Goal: Task Accomplishment & Management: Manage account settings

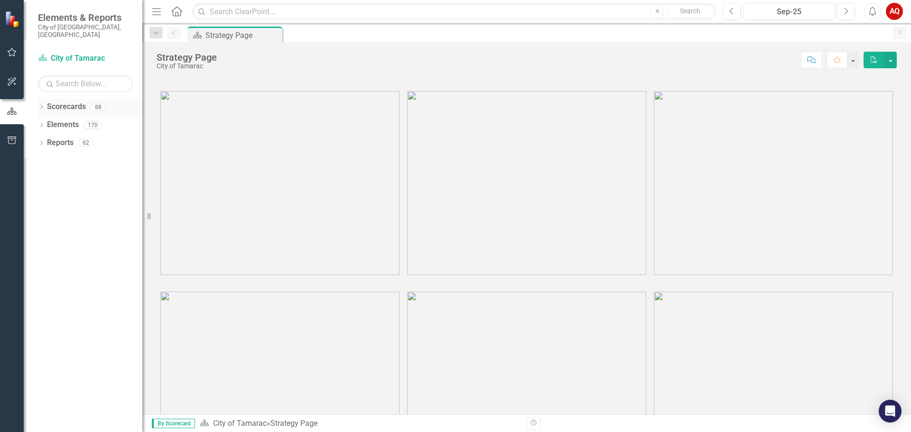
click at [42, 105] on icon "Dropdown" at bounding box center [41, 107] width 7 height 5
click at [46, 122] on icon at bounding box center [47, 124] width 2 height 5
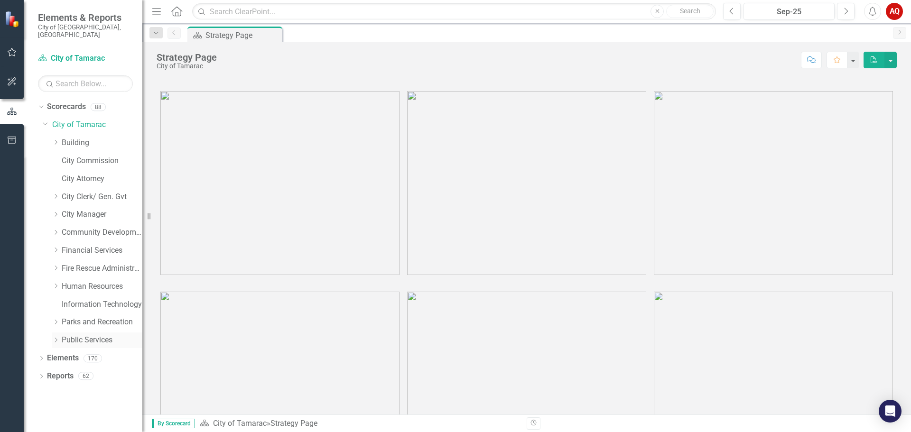
click at [57, 337] on icon "Dropdown" at bounding box center [55, 340] width 7 height 6
click at [86, 407] on link "Grounds Maintenance" at bounding box center [106, 412] width 71 height 11
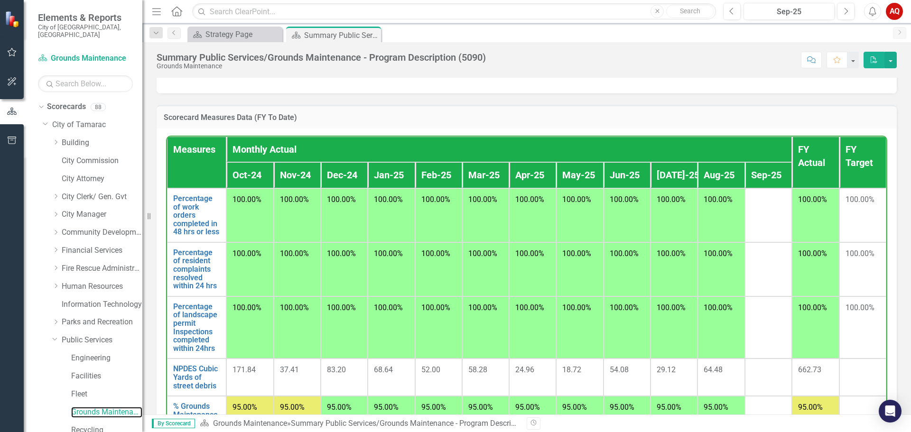
scroll to position [617, 0]
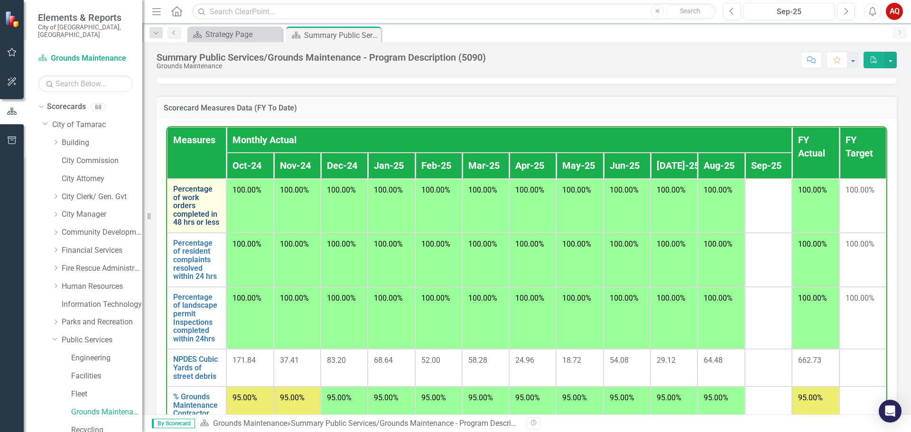
click at [195, 227] on link "Percentage of work orders completed in 48 hrs or less" at bounding box center [196, 206] width 47 height 42
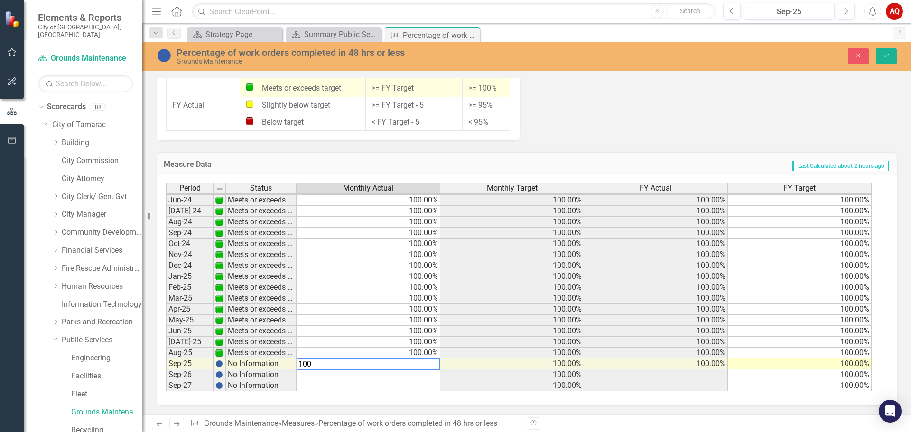
scroll to position [800, 0]
type textarea "100"
click at [884, 54] on icon "Save" at bounding box center [886, 55] width 9 height 7
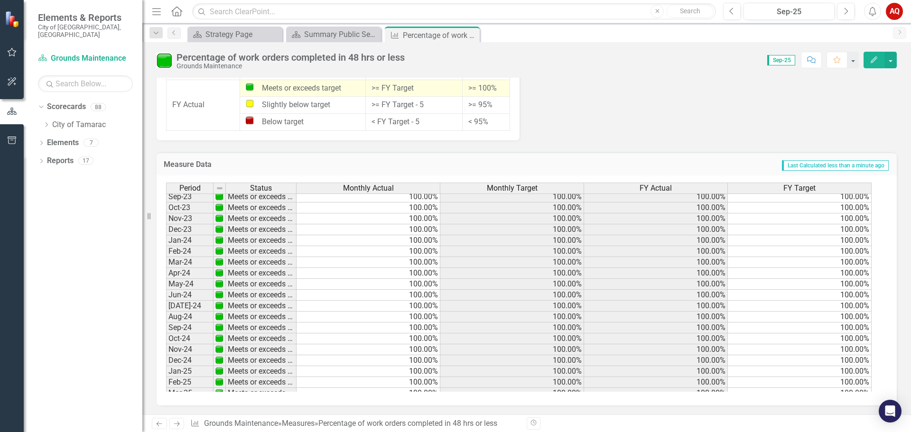
scroll to position [349, 0]
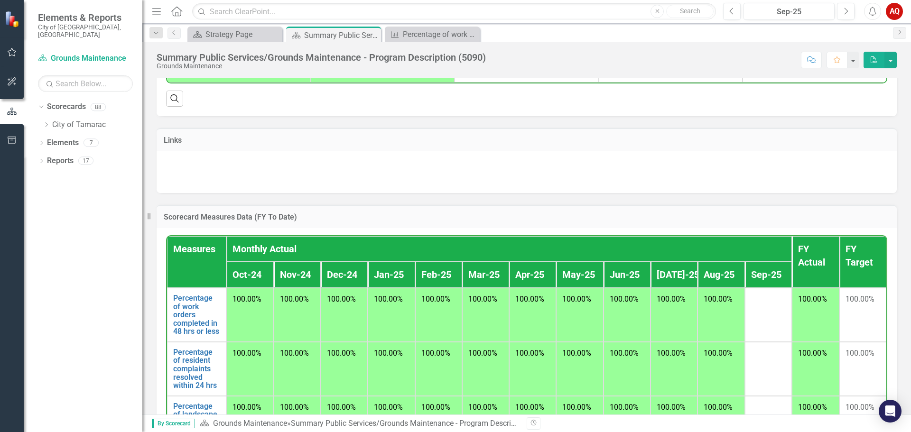
scroll to position [699, 0]
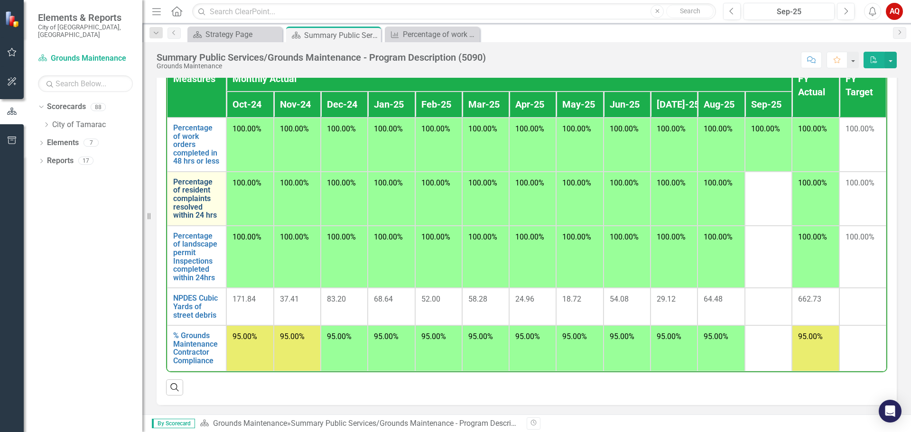
click at [194, 192] on link "Percentage of resident complaints resolved within 24 hrs" at bounding box center [196, 199] width 47 height 42
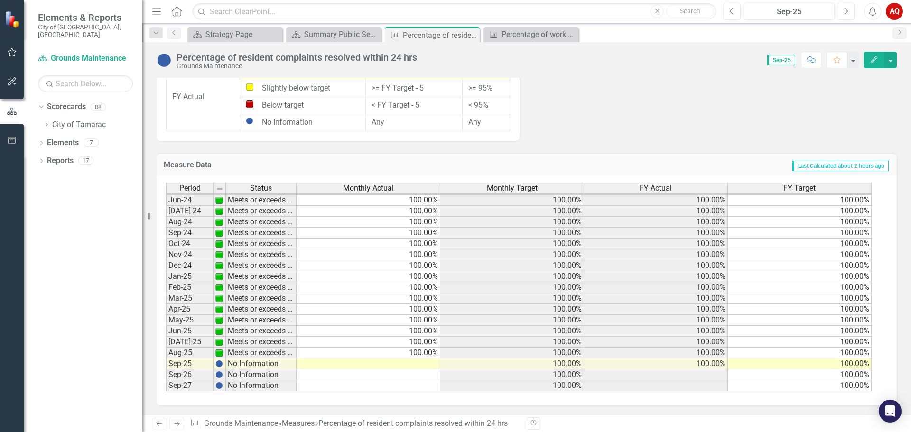
scroll to position [805, 0]
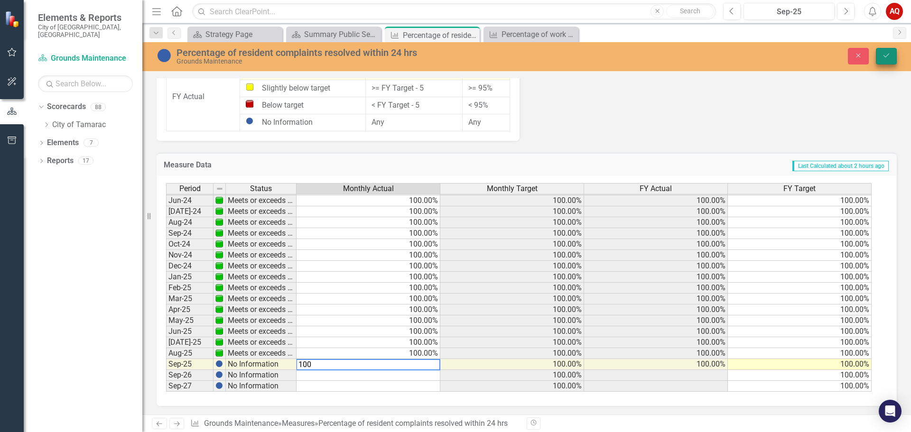
type textarea "100"
click at [885, 55] on icon "Save" at bounding box center [886, 55] width 9 height 7
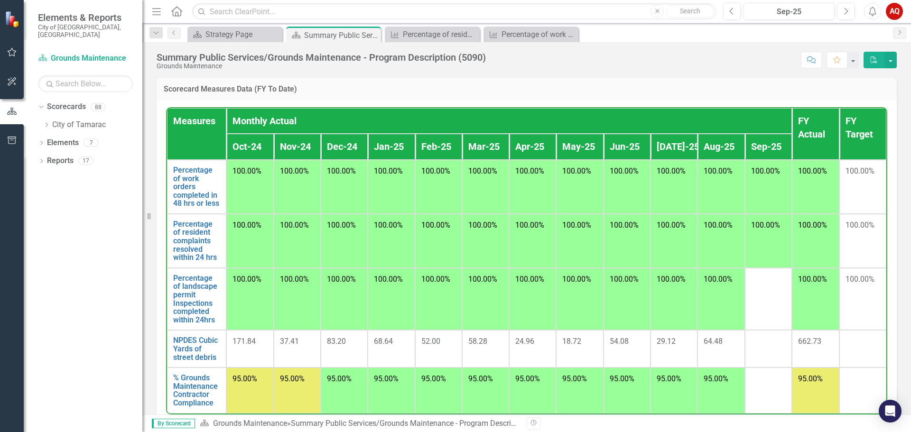
scroll to position [699, 0]
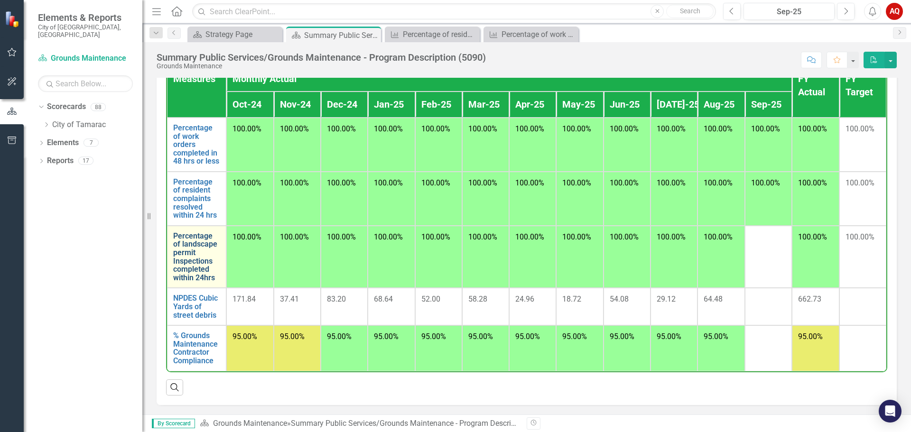
click at [190, 249] on link "Percentage of landscape permit Inspections completed within 24hrs" at bounding box center [196, 257] width 47 height 50
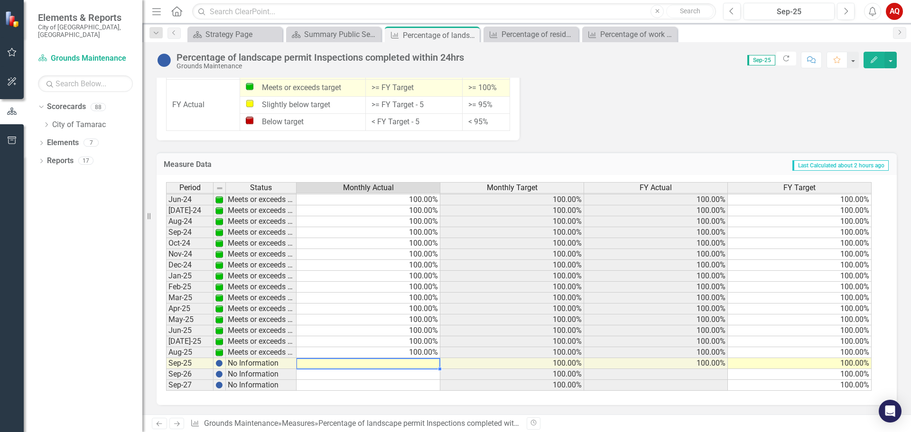
click at [424, 361] on td at bounding box center [368, 363] width 144 height 11
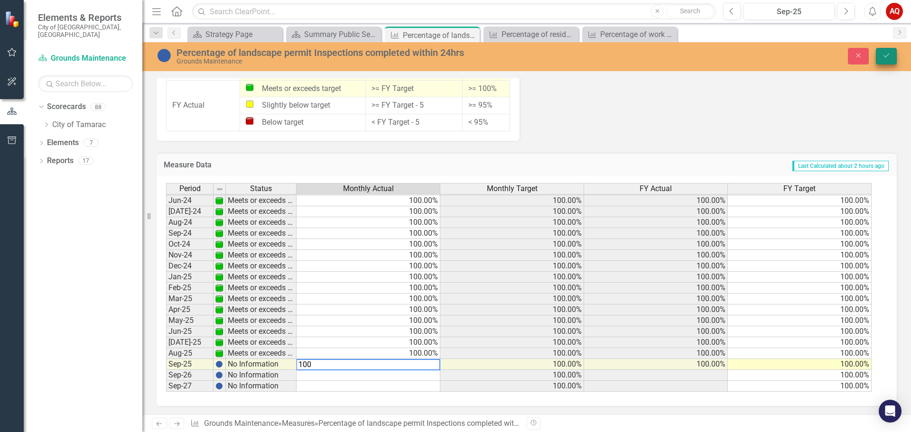
type textarea "100"
click at [886, 56] on icon "submit" at bounding box center [886, 56] width 6 height 4
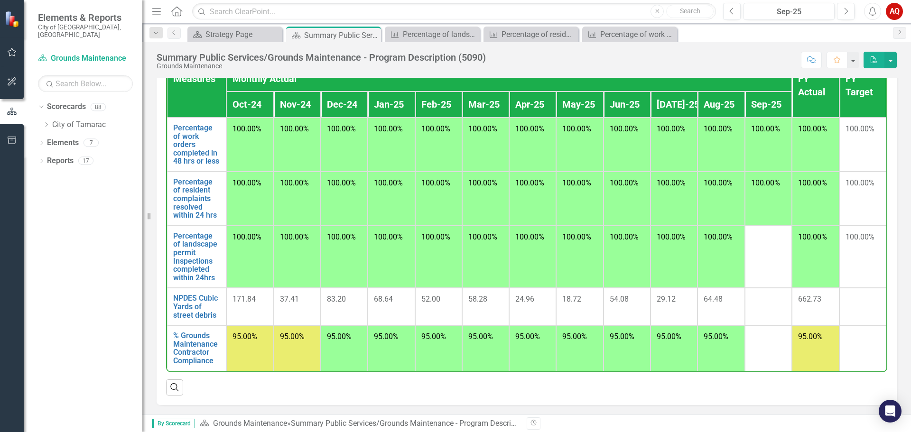
scroll to position [699, 0]
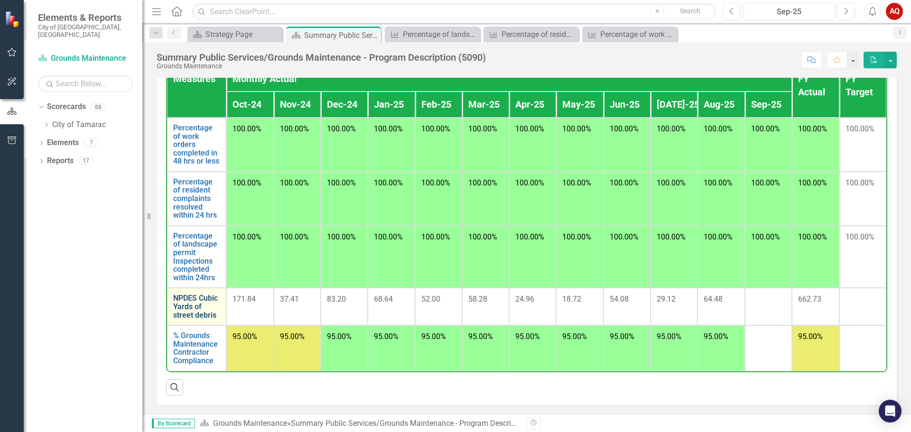
click at [202, 309] on link "NPDES Cubic Yards of street debris" at bounding box center [196, 306] width 47 height 25
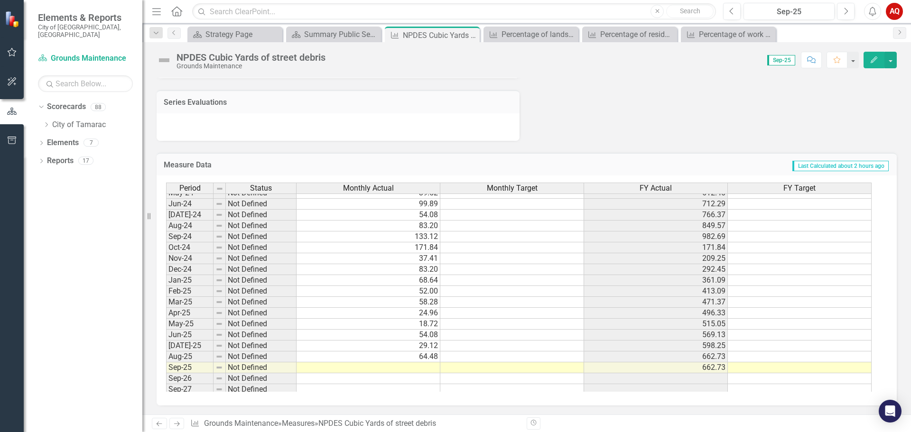
scroll to position [349, 0]
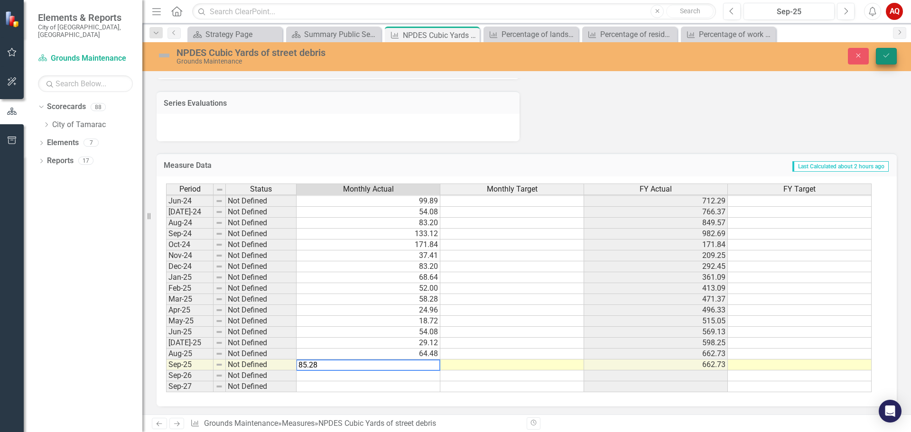
type textarea "85.28"
click at [882, 52] on button "Save" at bounding box center [885, 56] width 21 height 17
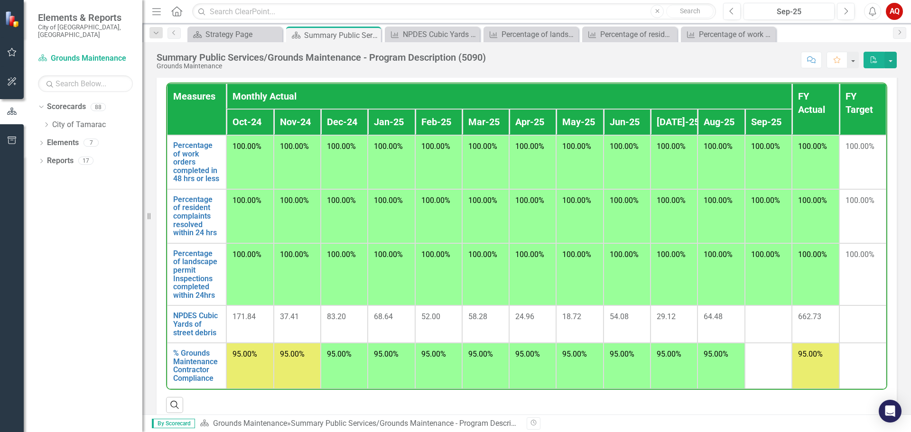
scroll to position [699, 0]
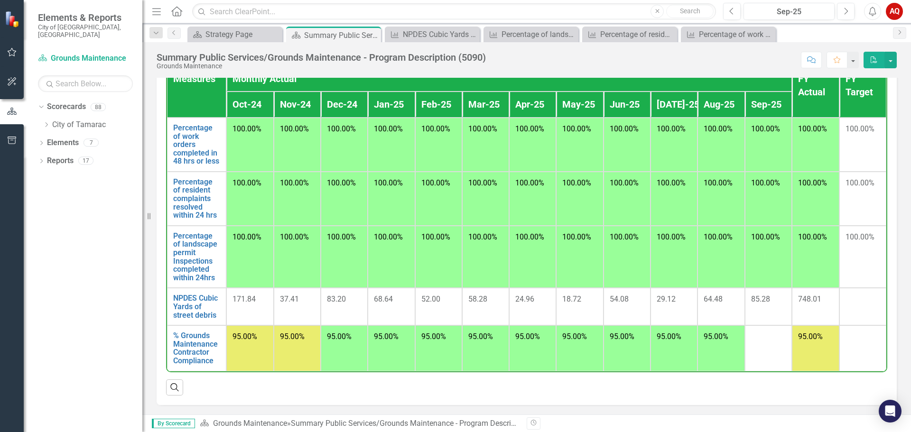
click at [237, 340] on span "95.00%" at bounding box center [244, 336] width 25 height 9
click at [249, 343] on td "95.00%" at bounding box center [249, 348] width 47 height 46
click at [249, 358] on td "95.00%" at bounding box center [249, 348] width 47 height 46
drag, startPoint x: 249, startPoint y: 358, endPoint x: 219, endPoint y: 353, distance: 30.3
click at [248, 358] on td "95.00%" at bounding box center [249, 348] width 47 height 46
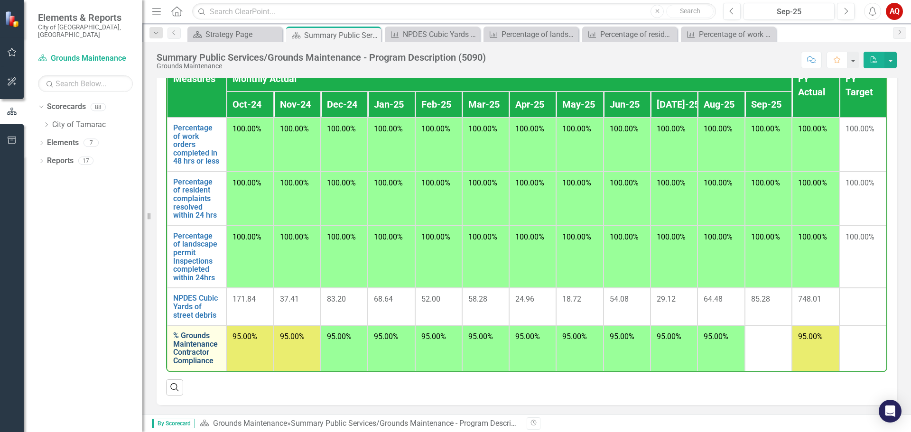
scroll to position [700, 0]
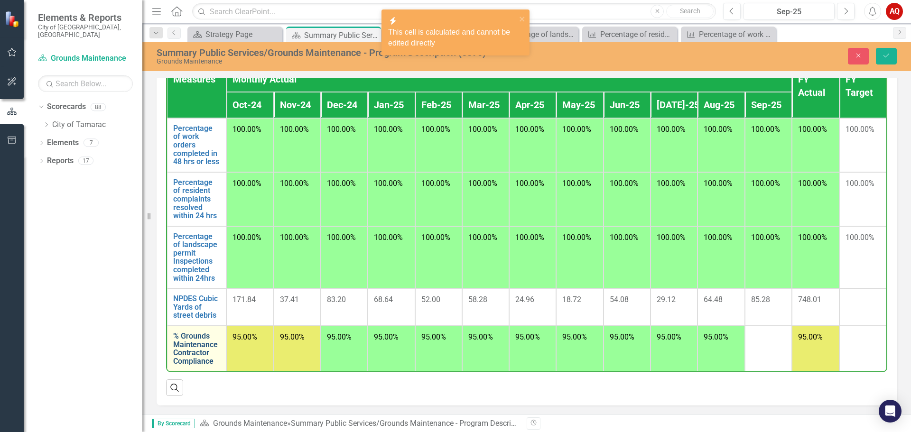
click at [214, 353] on link "% Grounds Maintenance Contractor Compliance" at bounding box center [196, 348] width 47 height 33
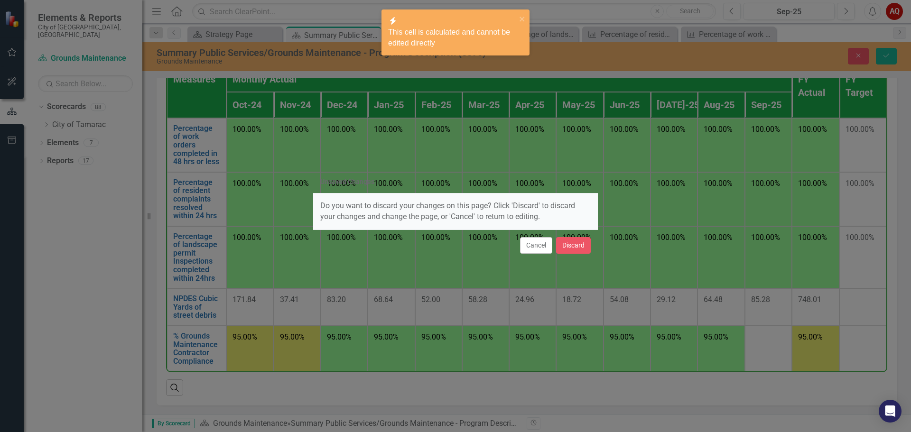
click at [341, 25] on div "Unsaved Changes Do you want to discard your changes on this page? Click 'Discar…" at bounding box center [455, 216] width 285 height 432
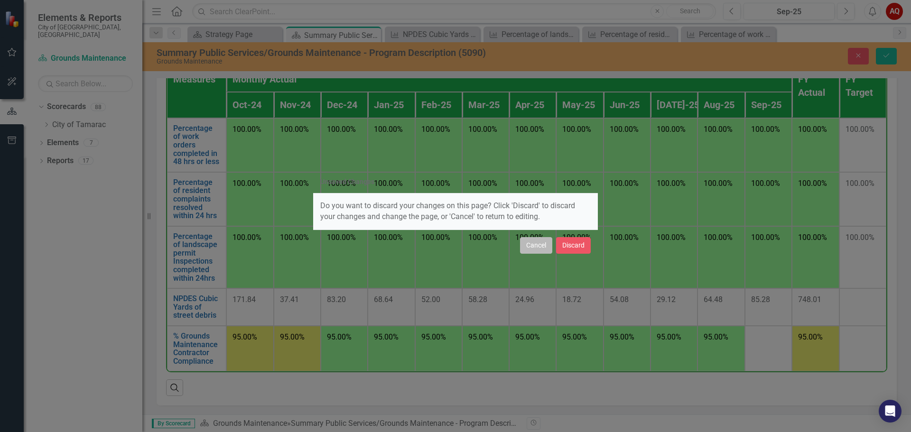
click at [540, 248] on button "Cancel" at bounding box center [536, 245] width 32 height 17
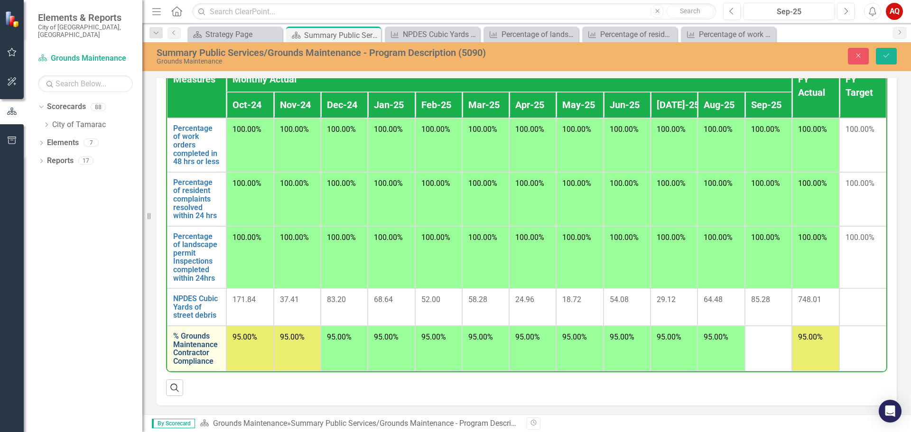
click at [194, 349] on link "% Grounds Maintenance Contractor Compliance" at bounding box center [196, 348] width 47 height 33
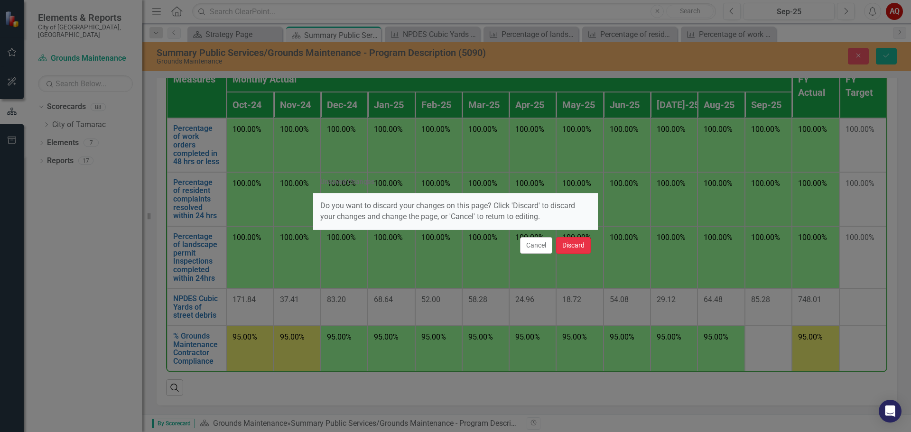
click at [584, 247] on button "Discard" at bounding box center [573, 245] width 35 height 17
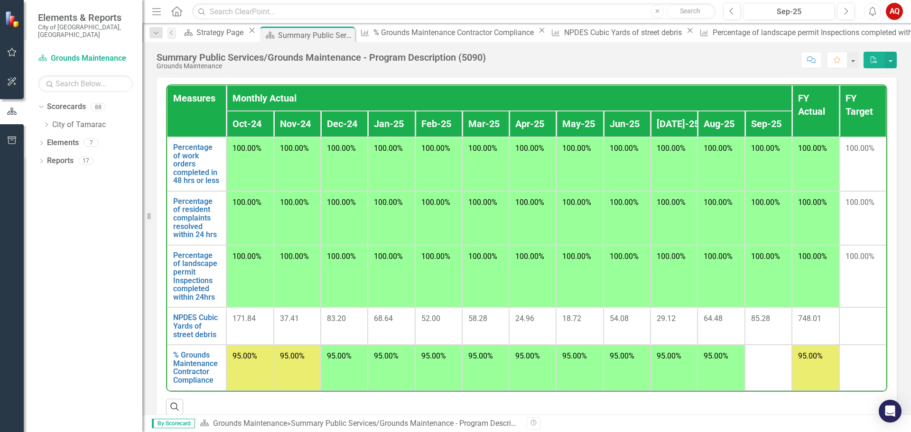
scroll to position [699, 0]
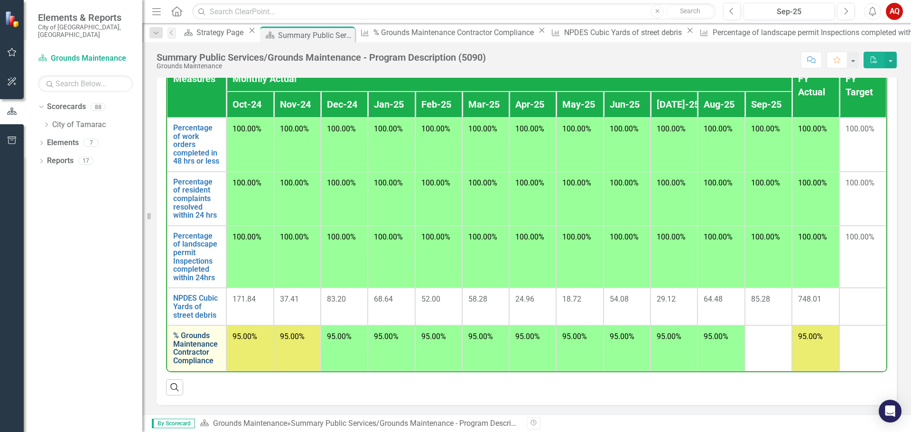
click at [202, 349] on link "% Grounds Maintenance Contractor Compliance" at bounding box center [196, 347] width 47 height 33
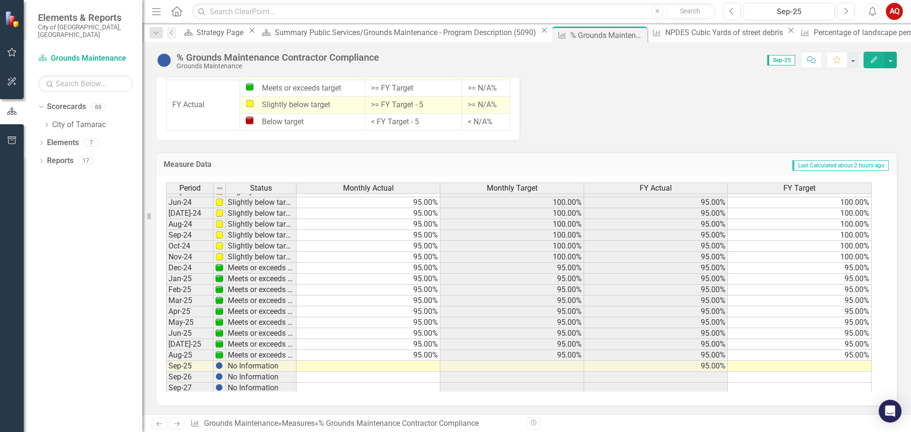
scroll to position [349, 0]
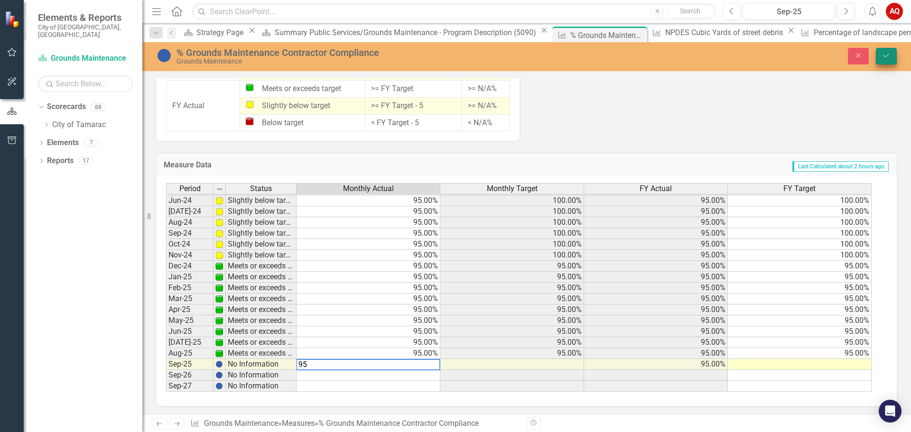
type textarea "95"
click at [886, 55] on icon "Save" at bounding box center [886, 55] width 9 height 7
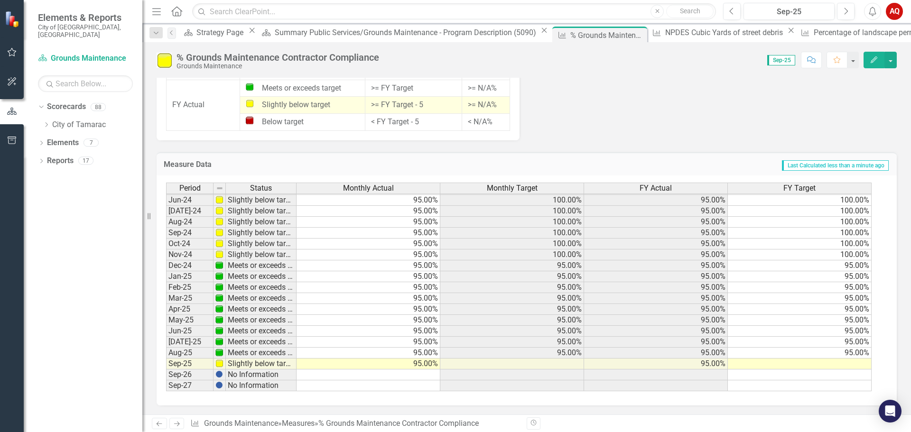
scroll to position [781, 0]
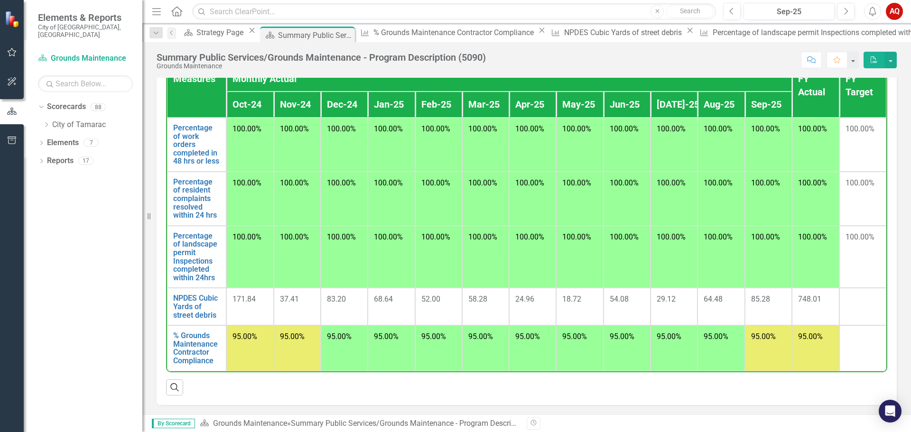
scroll to position [699, 0]
click at [191, 139] on link "Percentage of work orders completed in 48 hrs or less" at bounding box center [196, 145] width 47 height 42
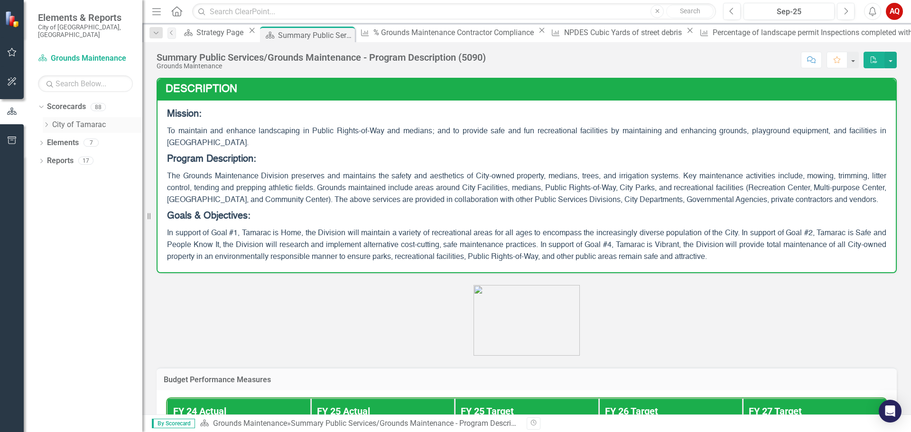
click at [45, 122] on icon "Dropdown" at bounding box center [46, 125] width 7 height 6
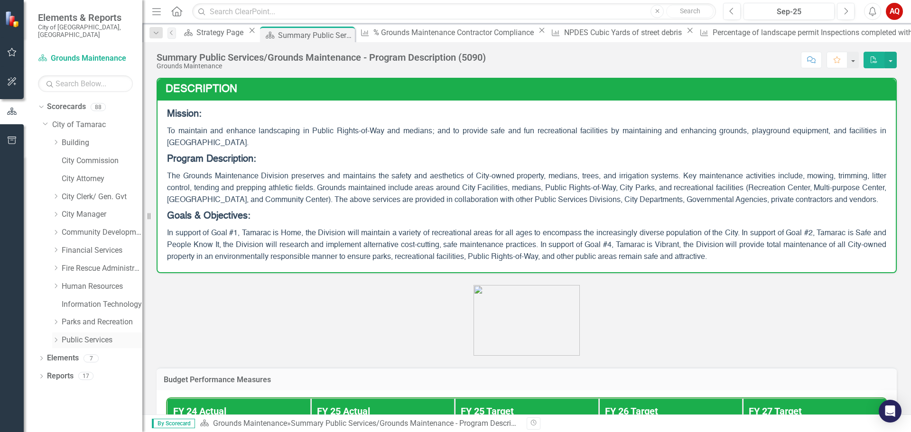
click at [92, 335] on link "Public Services" at bounding box center [102, 340] width 81 height 11
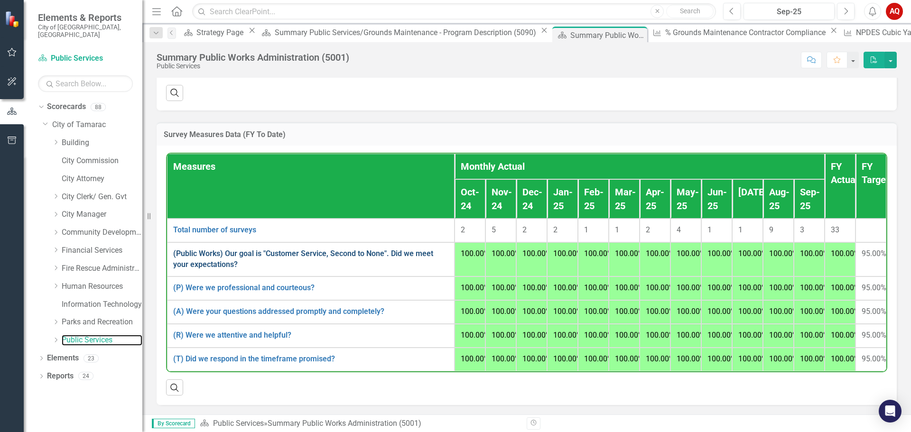
scroll to position [46, 0]
click at [87, 138] on link "Building" at bounding box center [102, 143] width 81 height 11
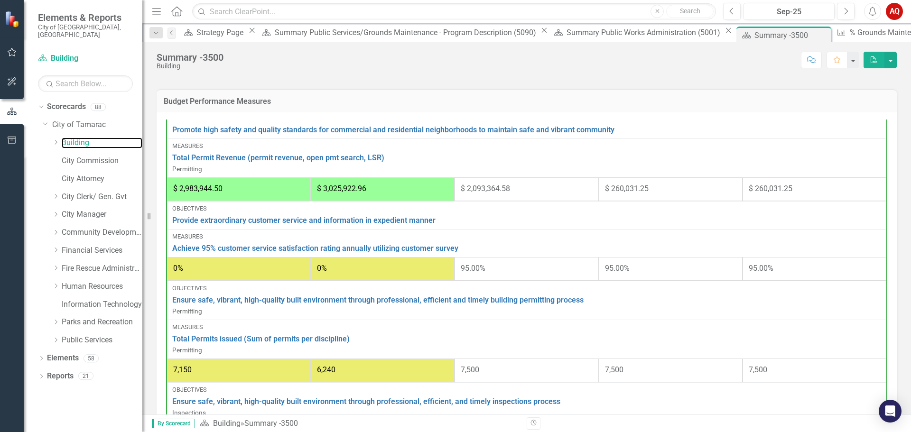
scroll to position [556, 0]
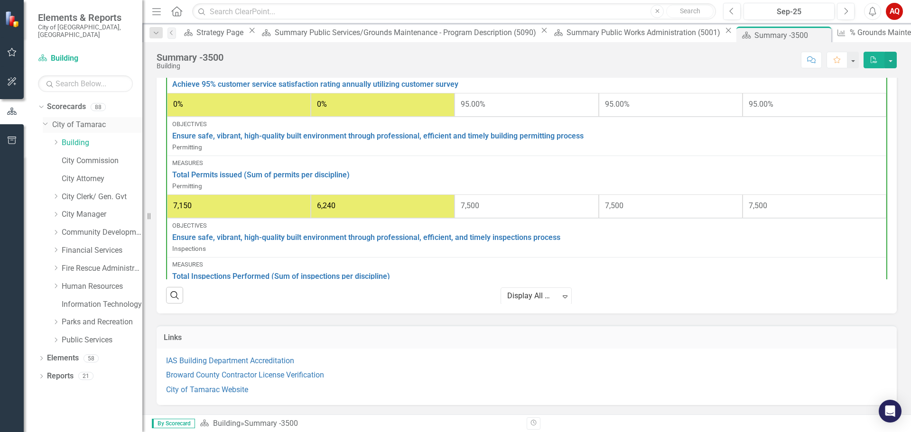
click at [77, 120] on link "City of Tamarac" at bounding box center [97, 125] width 90 height 11
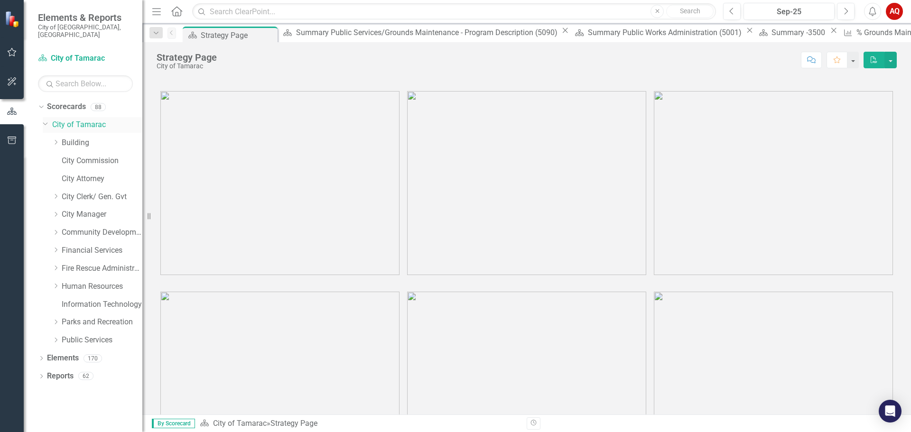
click at [46, 120] on icon "Dropdown" at bounding box center [46, 123] width 6 height 7
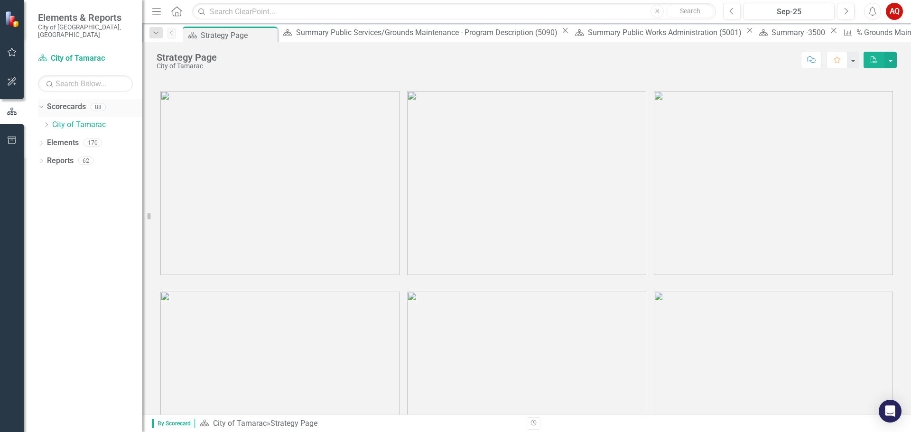
click at [42, 103] on icon "Dropdown" at bounding box center [39, 106] width 5 height 7
click at [40, 105] on icon "Dropdown" at bounding box center [41, 107] width 7 height 5
click at [46, 122] on icon "Dropdown" at bounding box center [46, 125] width 7 height 6
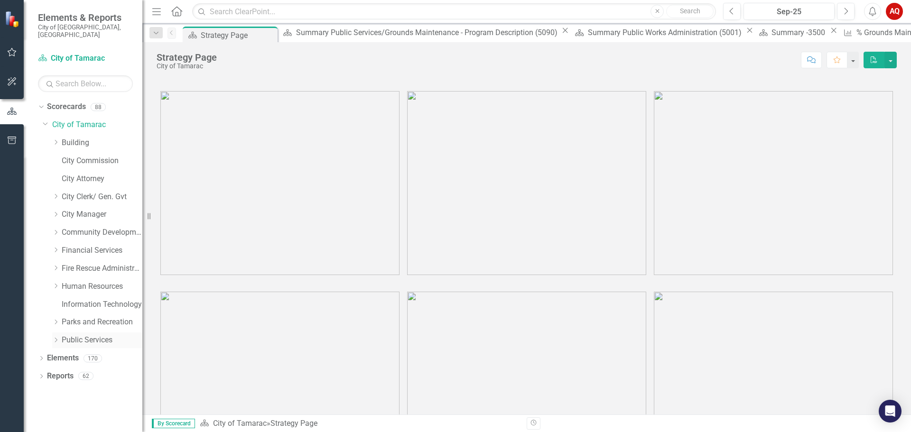
click at [92, 335] on link "Public Services" at bounding box center [102, 340] width 81 height 11
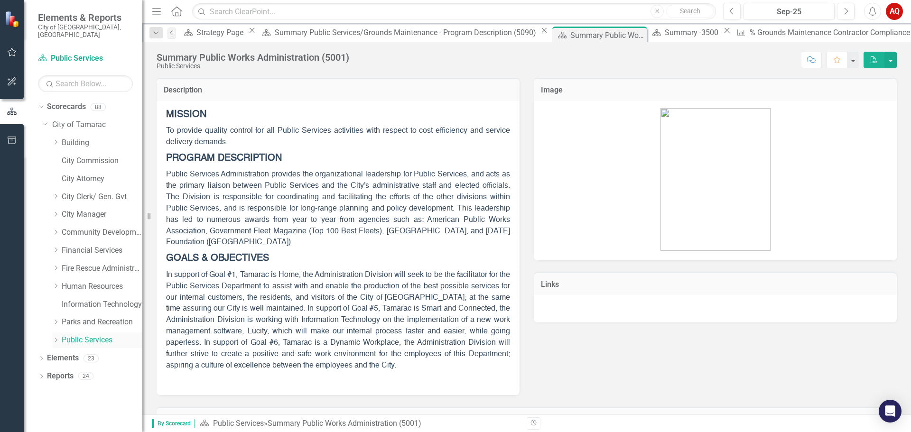
click at [56, 337] on icon "Dropdown" at bounding box center [55, 340] width 7 height 6
click at [91, 407] on link "Grounds Maintenance" at bounding box center [106, 412] width 71 height 11
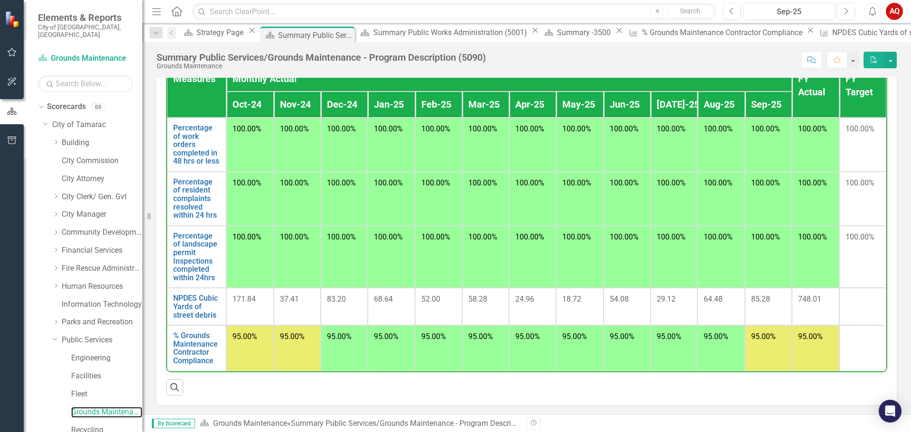
scroll to position [699, 0]
click at [201, 151] on link "Percentage of work orders completed in 48 hrs or less" at bounding box center [196, 145] width 47 height 42
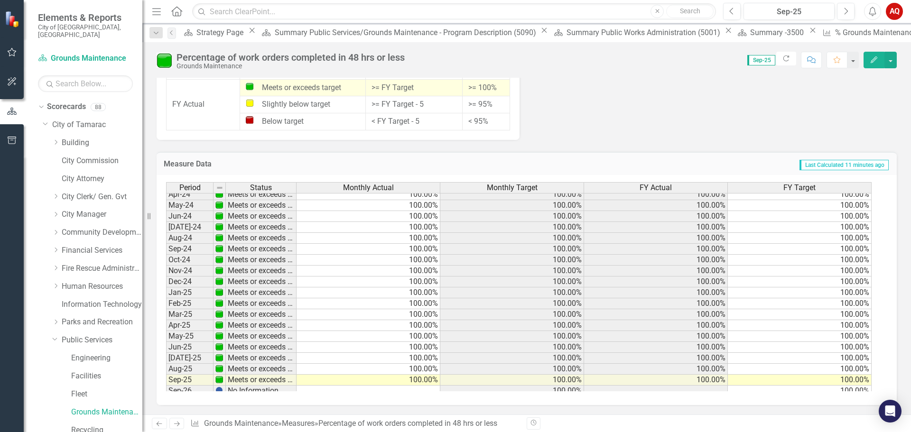
scroll to position [349, 0]
